Goal: Find contact information: Find contact information

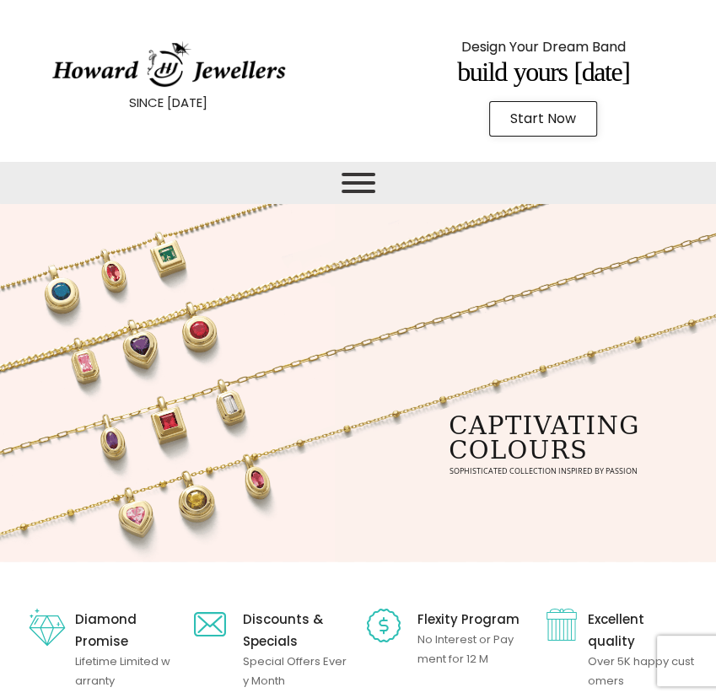
click at [354, 176] on span "Toggle Menu" at bounding box center [359, 183] width 34 height 20
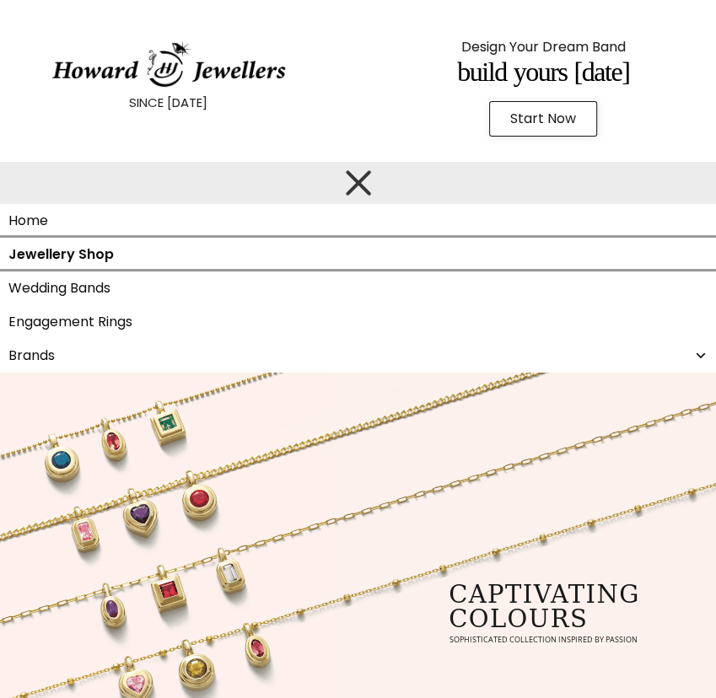
click at [86, 265] on link "Jewellery Shop" at bounding box center [358, 255] width 716 height 34
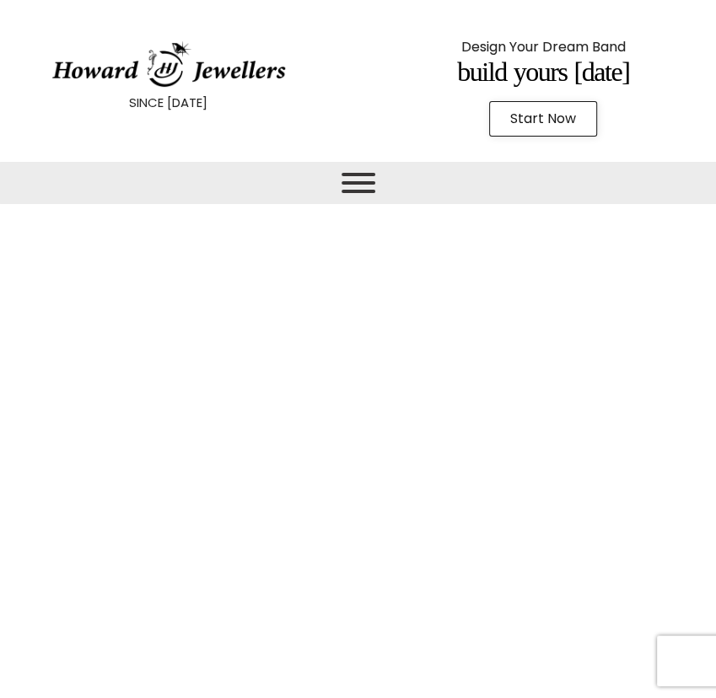
click at [356, 176] on span "Toggle Menu" at bounding box center [359, 174] width 34 height 3
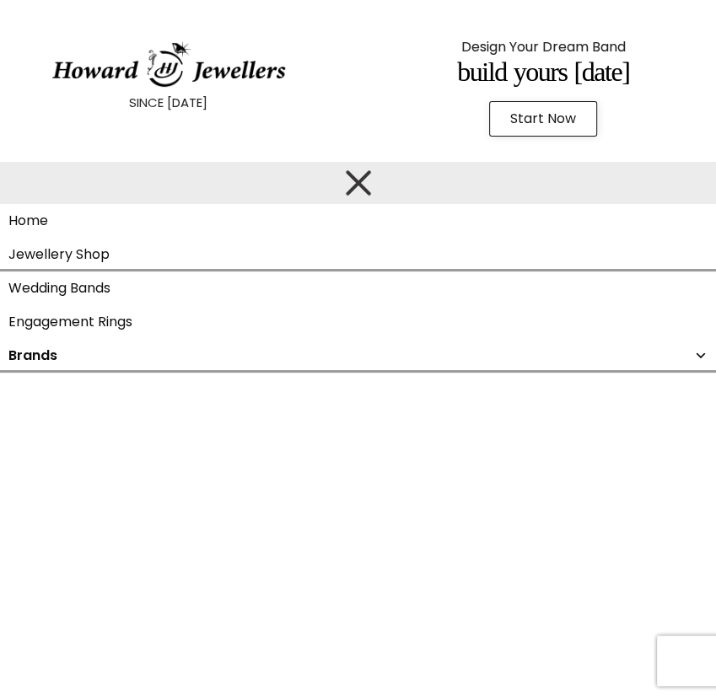
click at [40, 364] on link "Brands" at bounding box center [358, 356] width 716 height 34
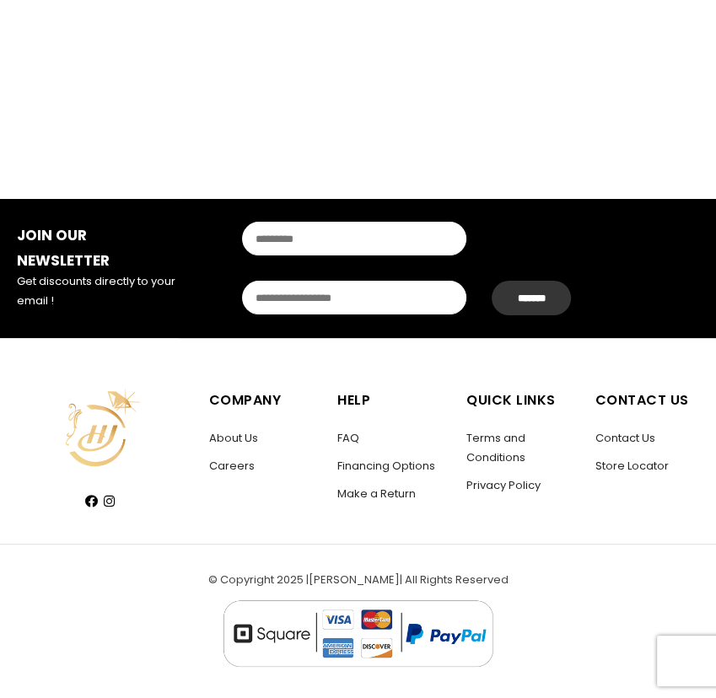
scroll to position [3500, 0]
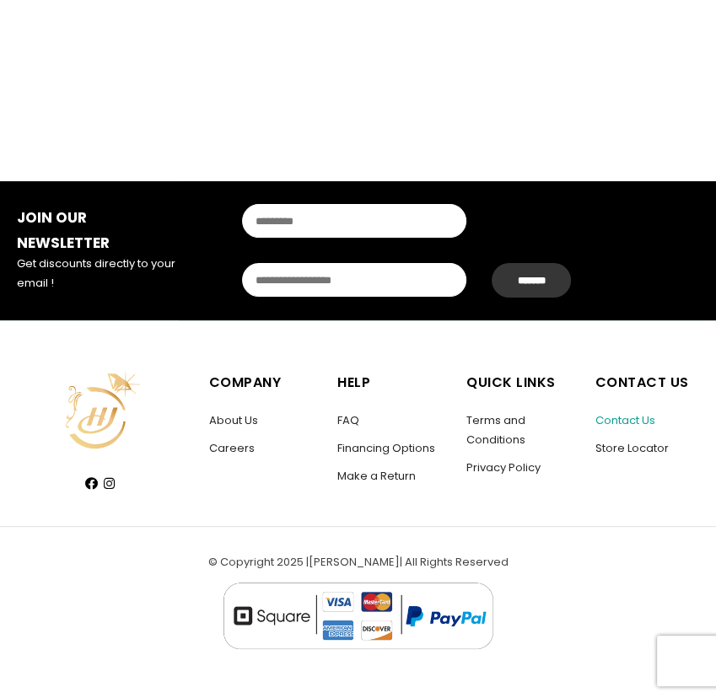
click at [611, 421] on link "Contact Us" at bounding box center [625, 420] width 60 height 16
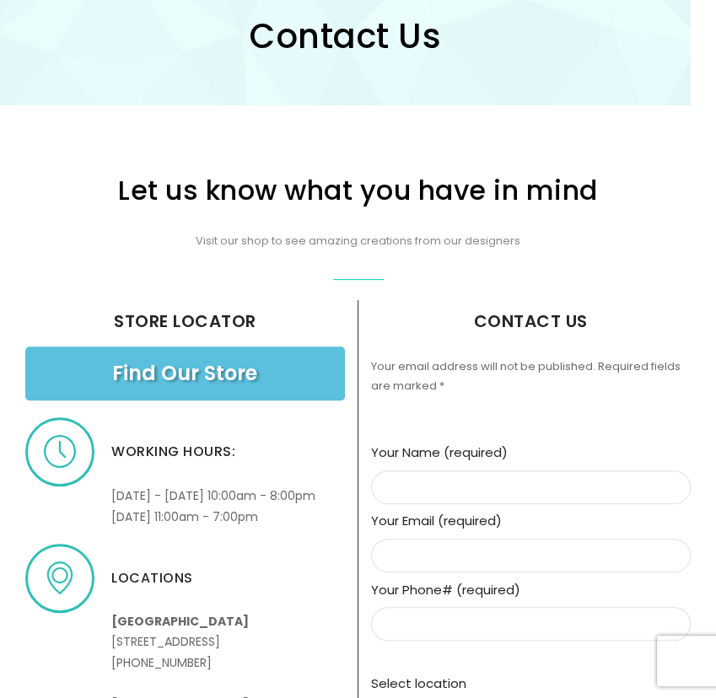
scroll to position [253, 0]
